Goal: Information Seeking & Learning: Learn about a topic

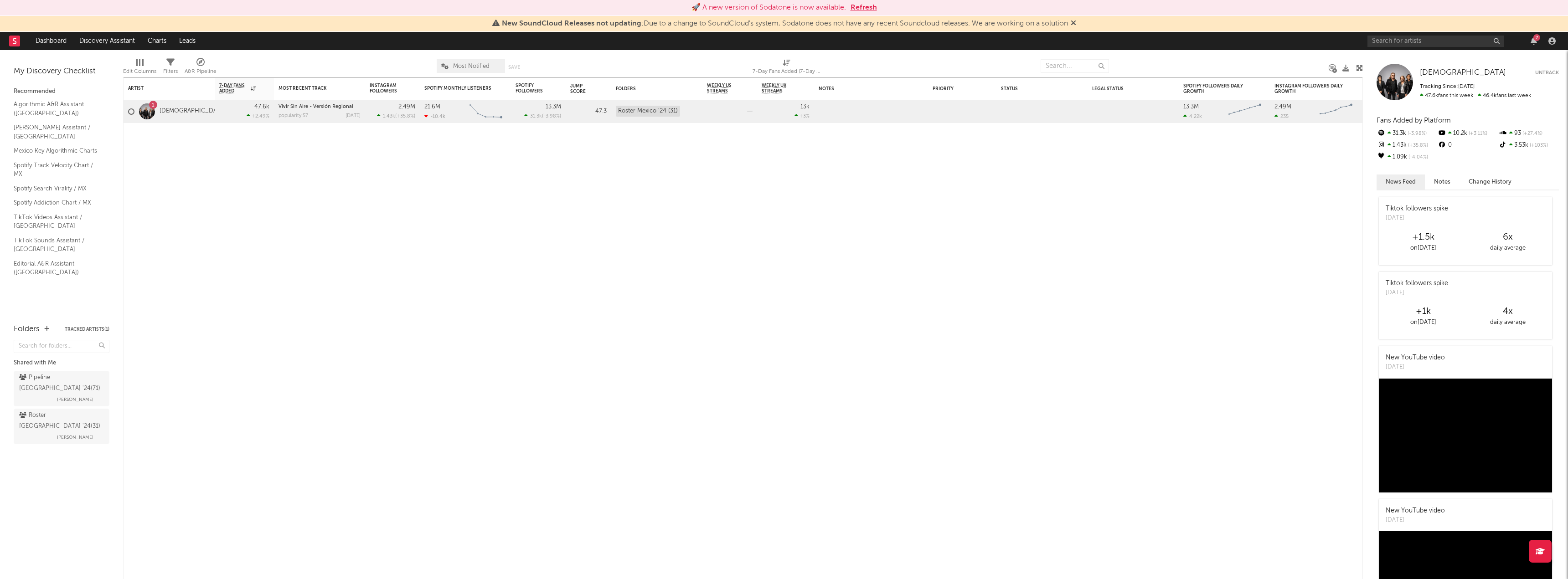
click at [871, 6] on button "Refresh" at bounding box center [863, 8] width 26 height 11
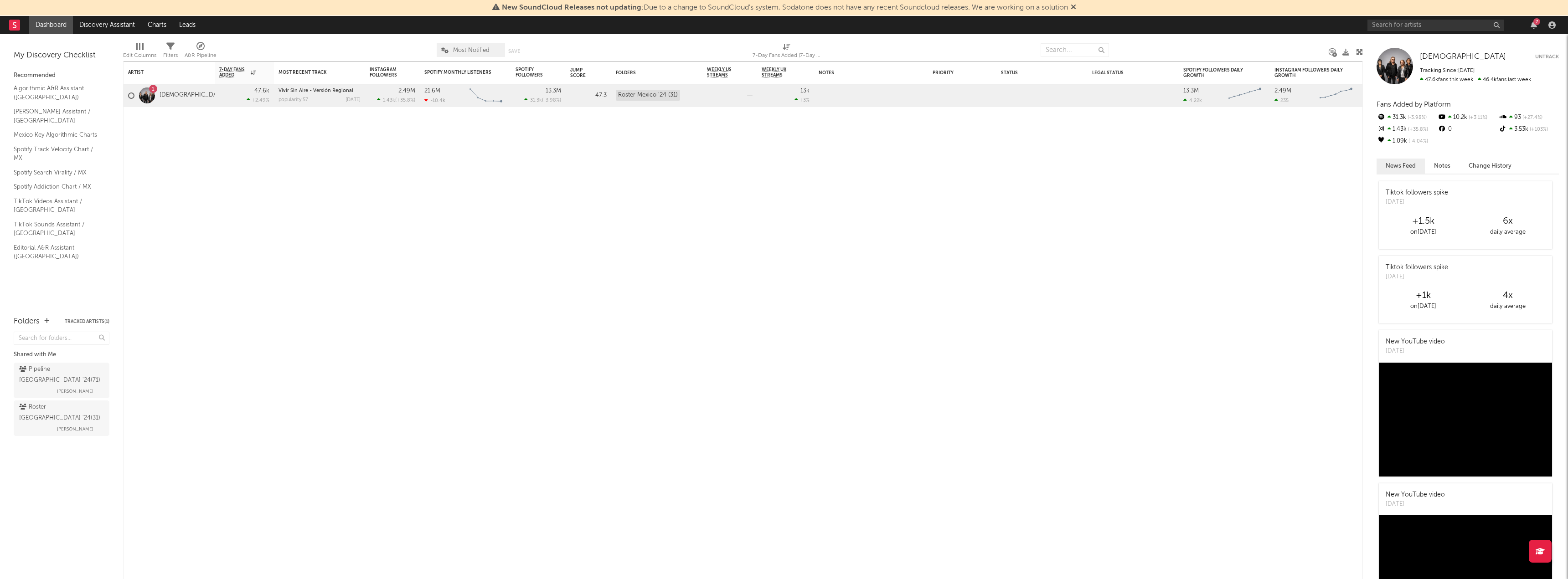
click at [1383, 19] on div "7" at bounding box center [1463, 25] width 192 height 18
click at [1383, 24] on input "text" at bounding box center [1436, 25] width 137 height 12
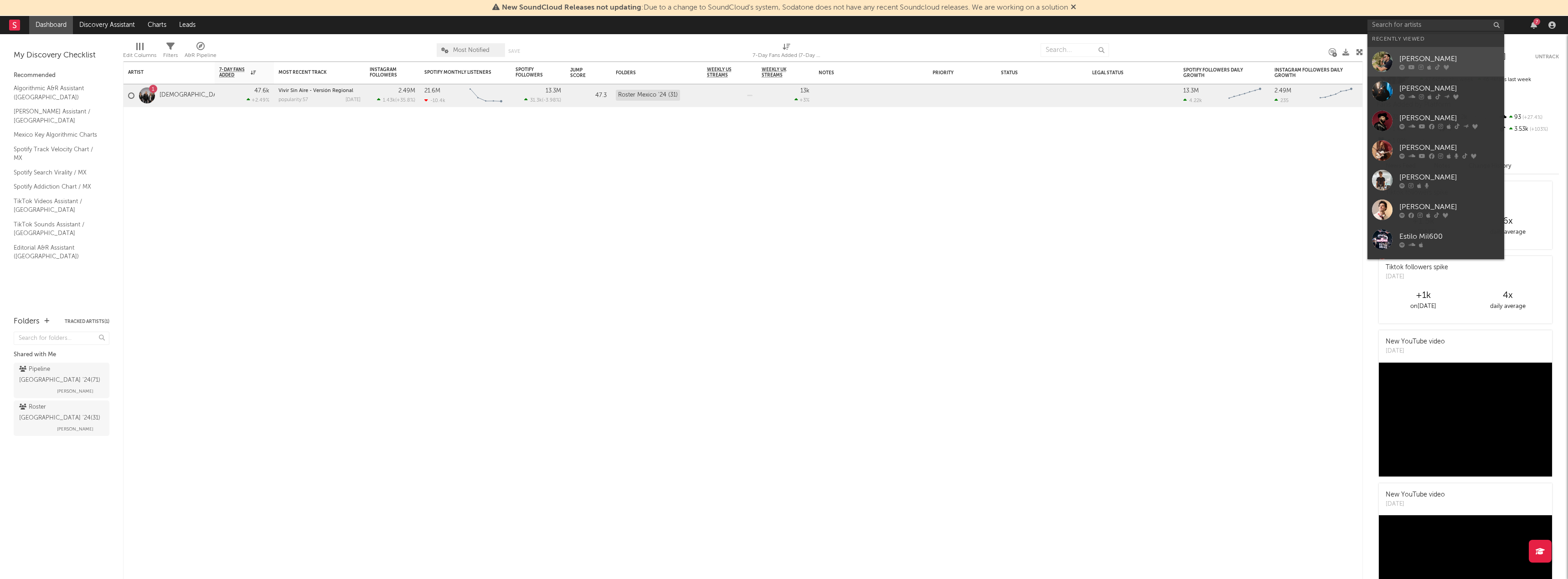
click at [1429, 63] on div "[PERSON_NAME]" at bounding box center [1449, 59] width 100 height 11
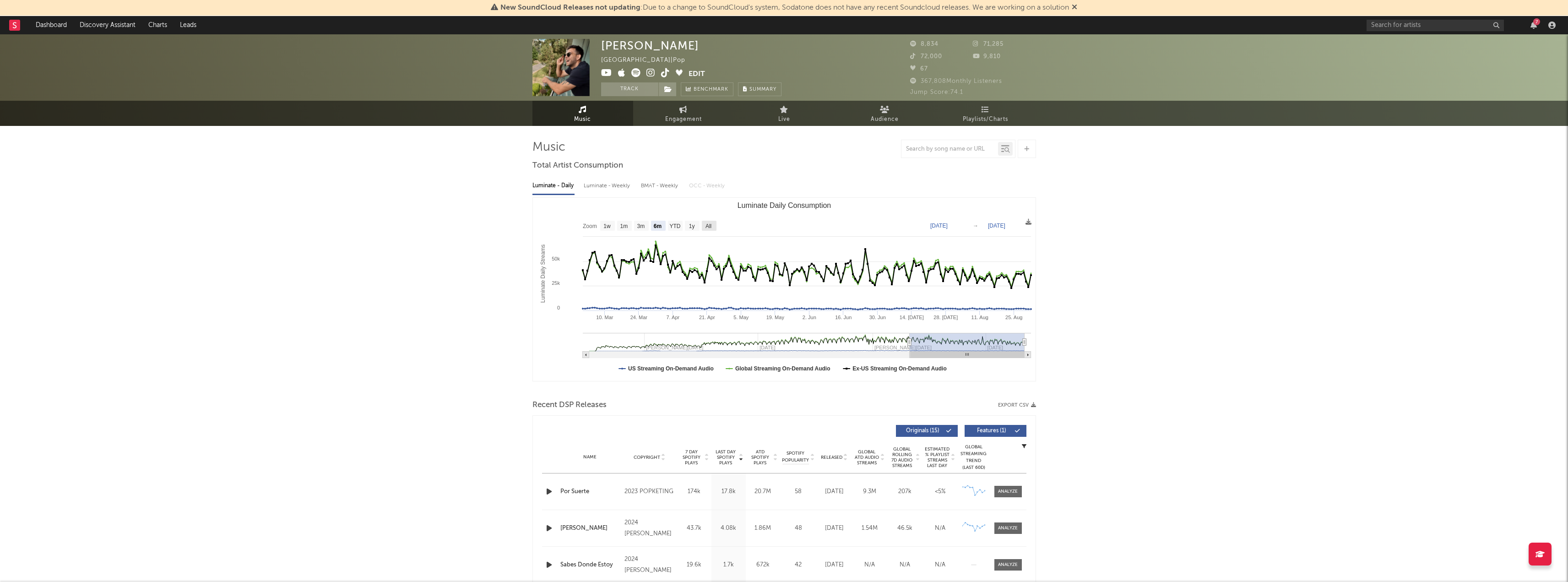
click at [707, 223] on text "All" at bounding box center [708, 226] width 6 height 6
select select "All"
type input "[DATE]"
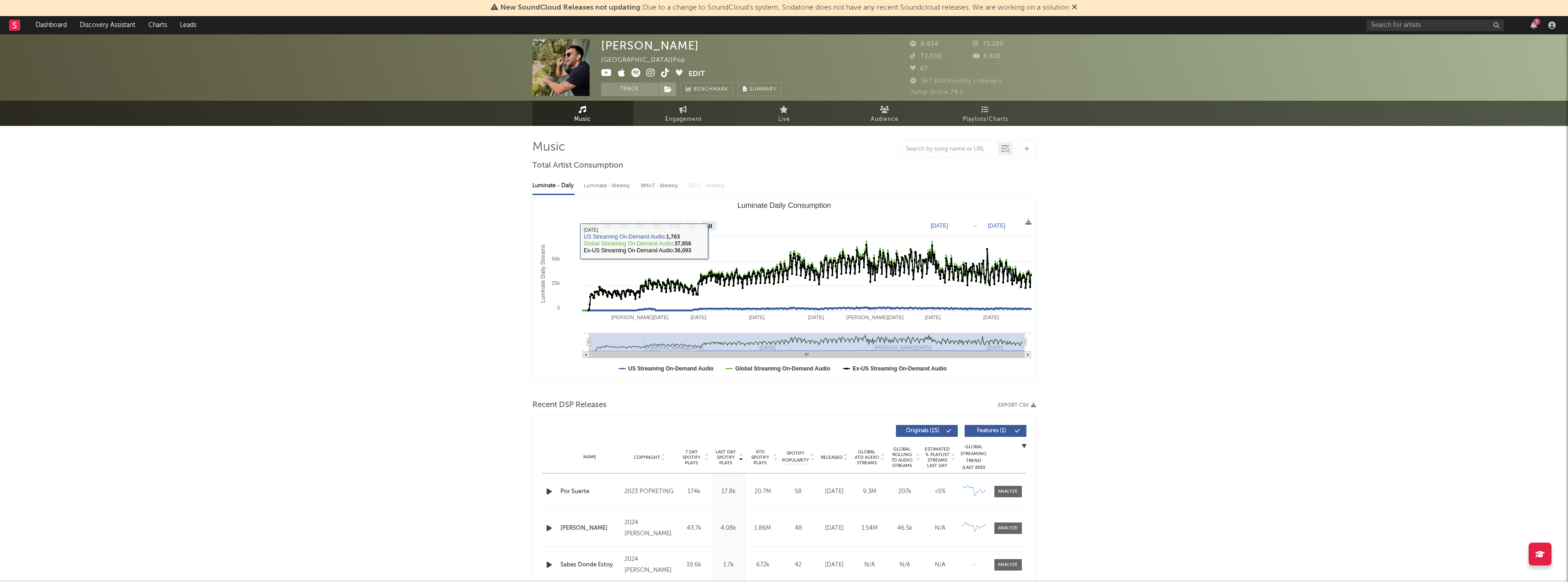
click at [621, 183] on div "Luminate - Weekly" at bounding box center [608, 185] width 48 height 15
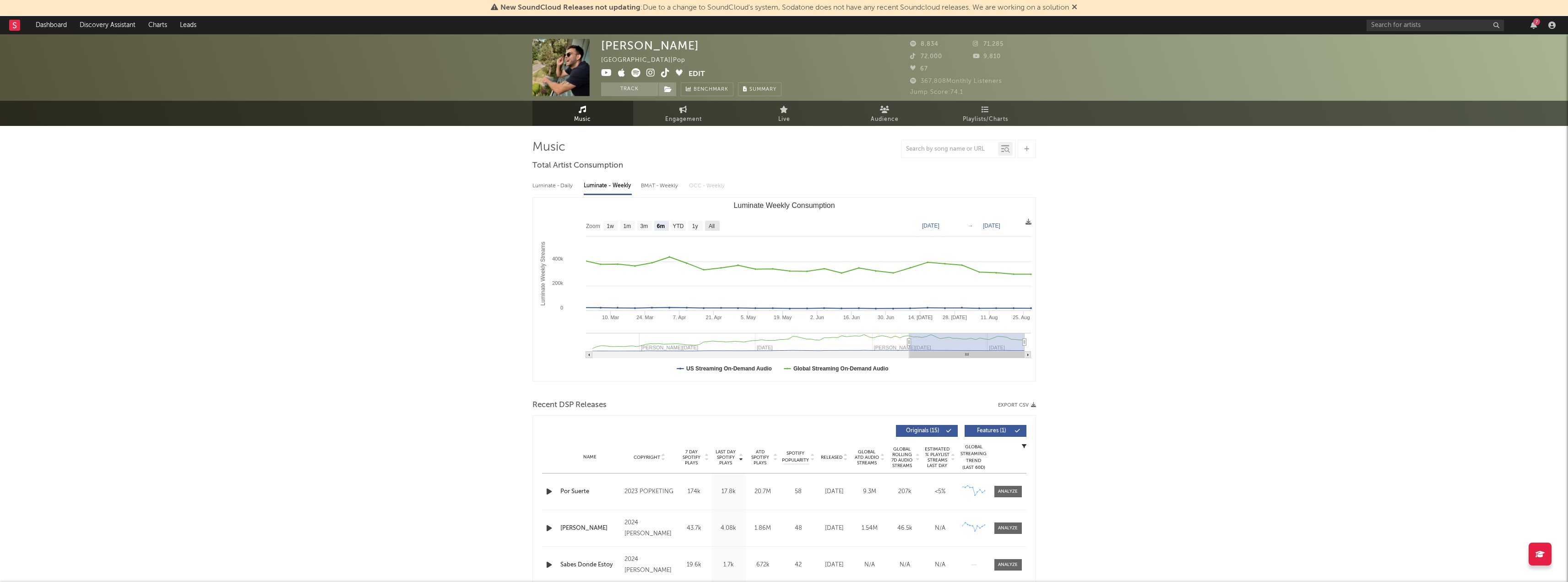
click at [709, 227] on text "All" at bounding box center [711, 226] width 6 height 6
select select "All"
type input "[DATE]"
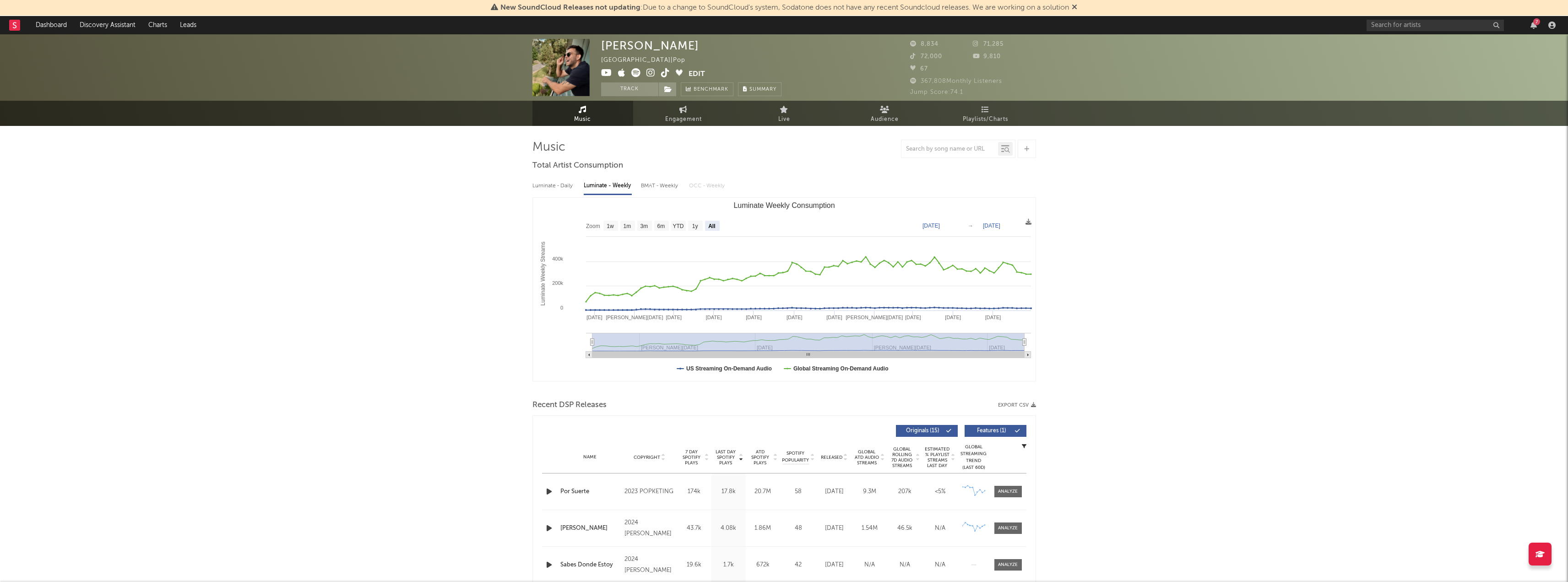
click at [652, 185] on div "BMAT - Weekly" at bounding box center [660, 185] width 39 height 15
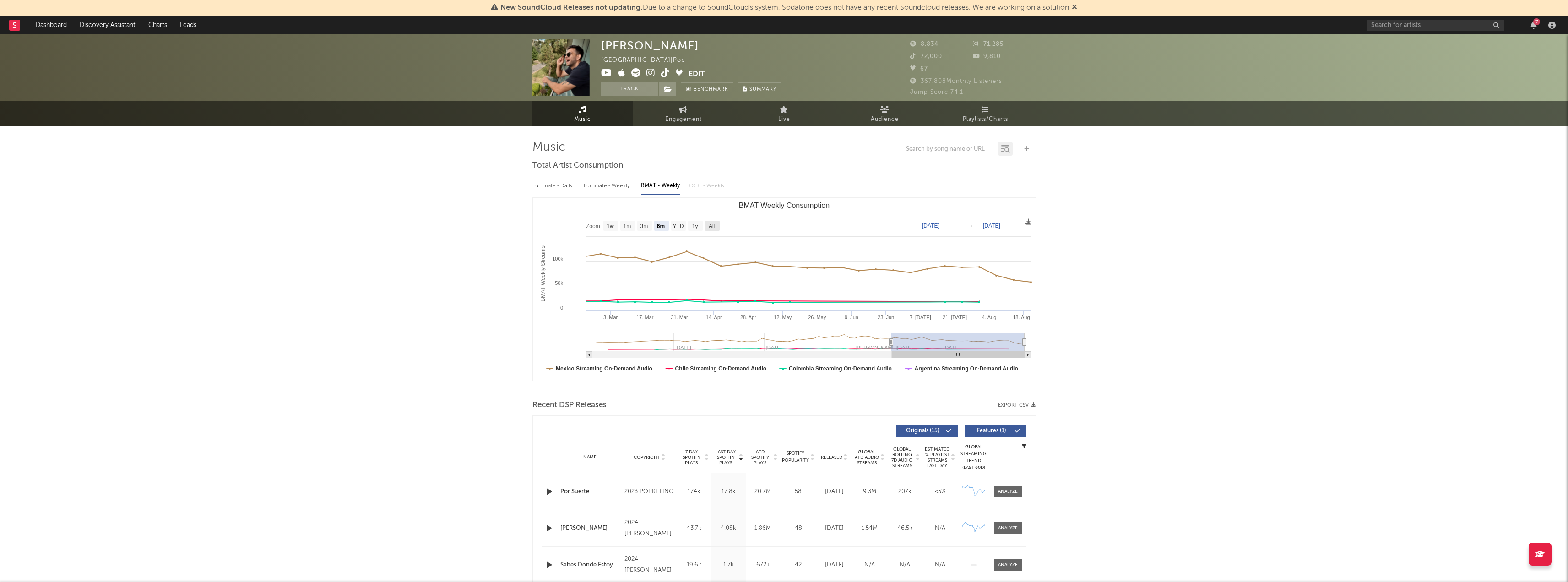
click at [713, 223] on text "All" at bounding box center [711, 226] width 6 height 6
select select "All"
type input "[DATE]"
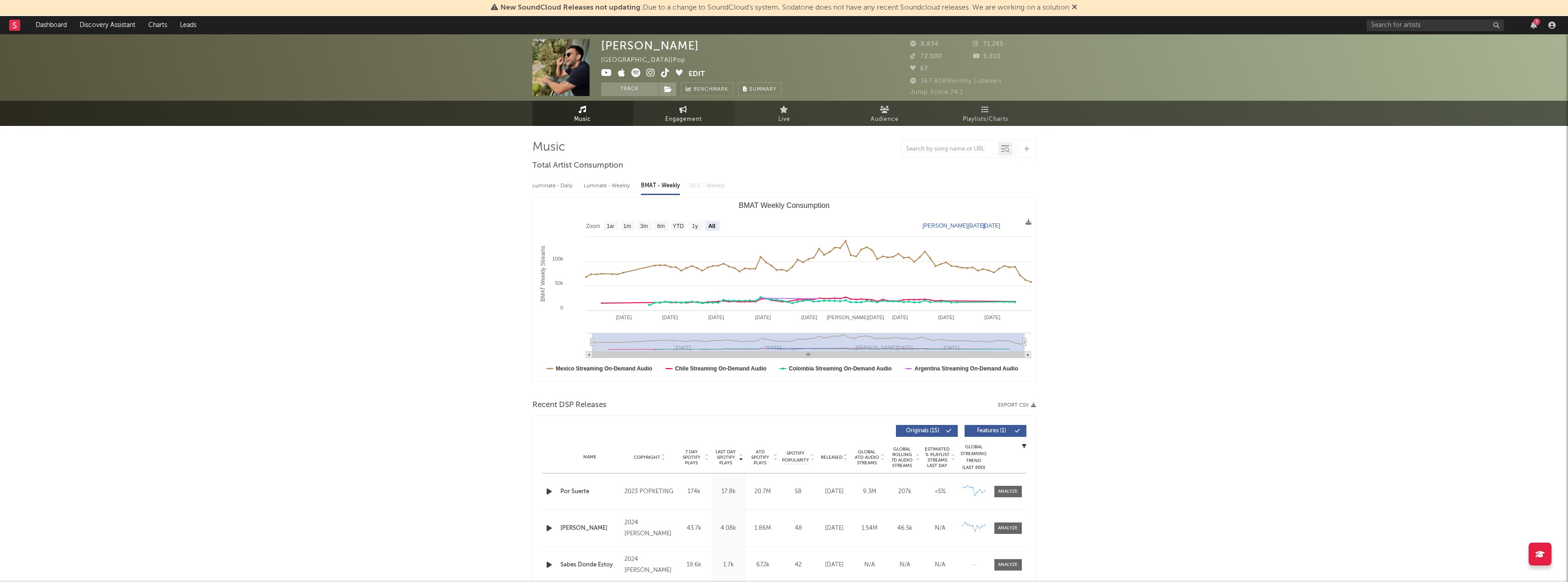
click at [711, 111] on link "Engagement" at bounding box center [683, 113] width 101 height 25
select select "1w"
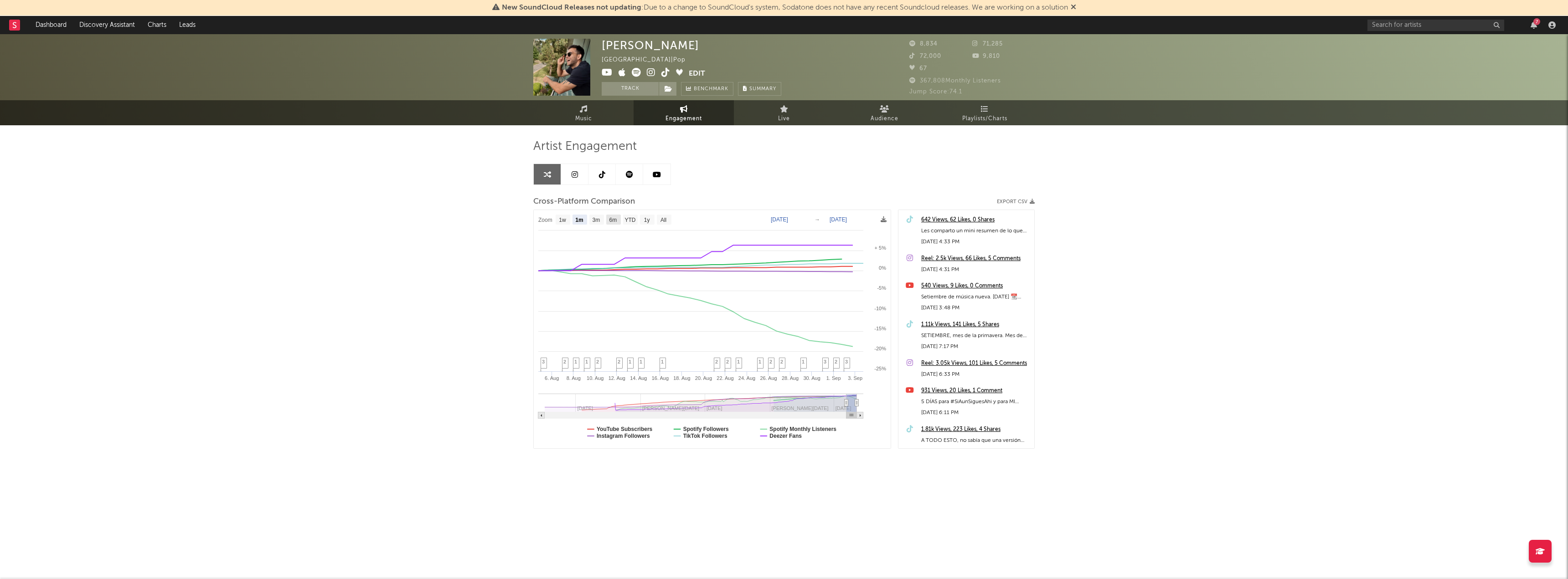
click at [616, 222] on text "6m" at bounding box center [613, 220] width 8 height 6
select select "6m"
type input "[DATE]"
select select "6m"
